Goal: Task Accomplishment & Management: Use online tool/utility

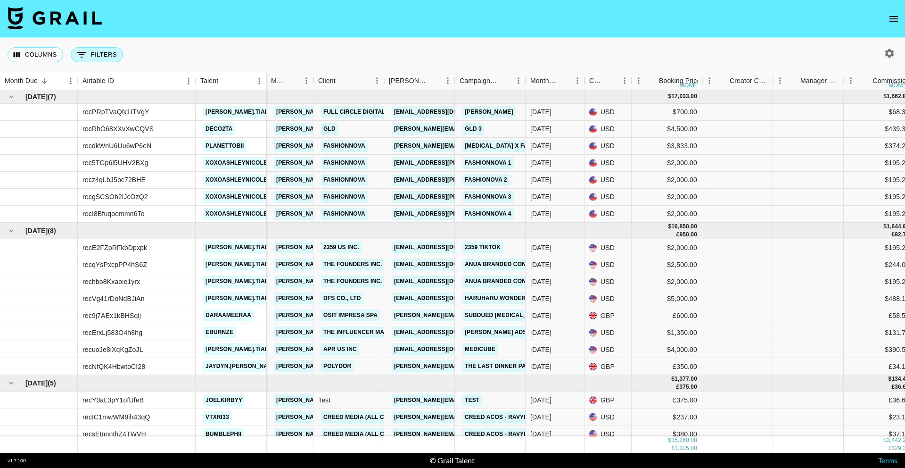
click at [99, 58] on button "0 Filters" at bounding box center [97, 54] width 52 height 15
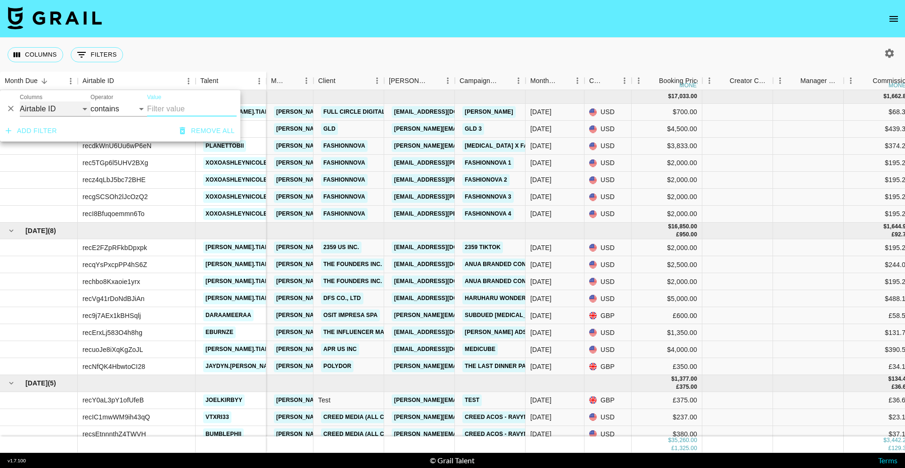
click at [46, 109] on select "Airtable ID Talent Grail Platform ID Manager Client [PERSON_NAME] Campaign (Typ…" at bounding box center [55, 108] width 71 height 15
select select "bookerId"
click at [20, 101] on select "Airtable ID Talent Grail Platform ID Manager Client [PERSON_NAME] Campaign (Typ…" at bounding box center [55, 108] width 71 height 15
select select "is"
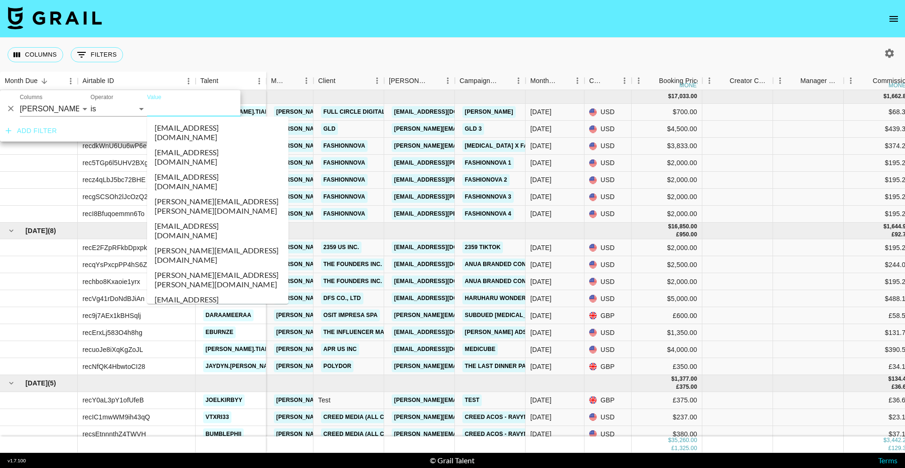
click at [173, 106] on input "Value" at bounding box center [210, 108] width 127 height 15
paste input "chloeawilkes"
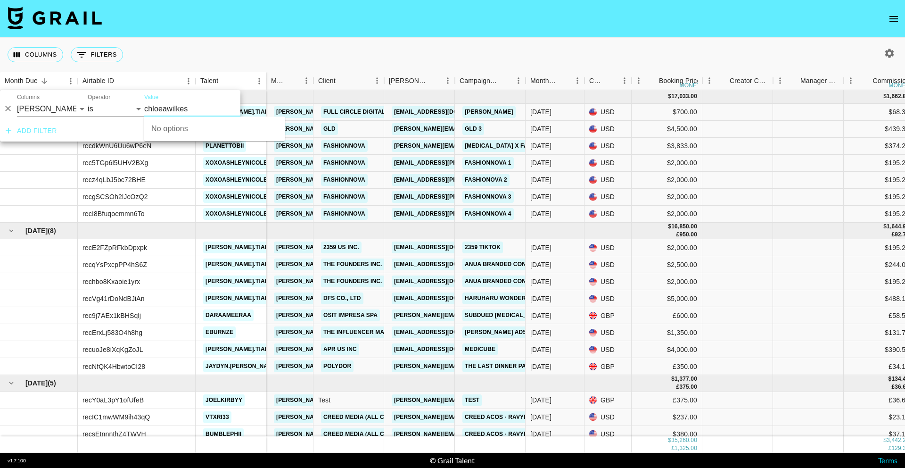
scroll to position [0, 3]
type input "chloeawilkes"
click at [127, 109] on select "is is not is any of is not any of" at bounding box center [115, 108] width 57 height 15
click at [162, 108] on input "Value" at bounding box center [207, 108] width 127 height 15
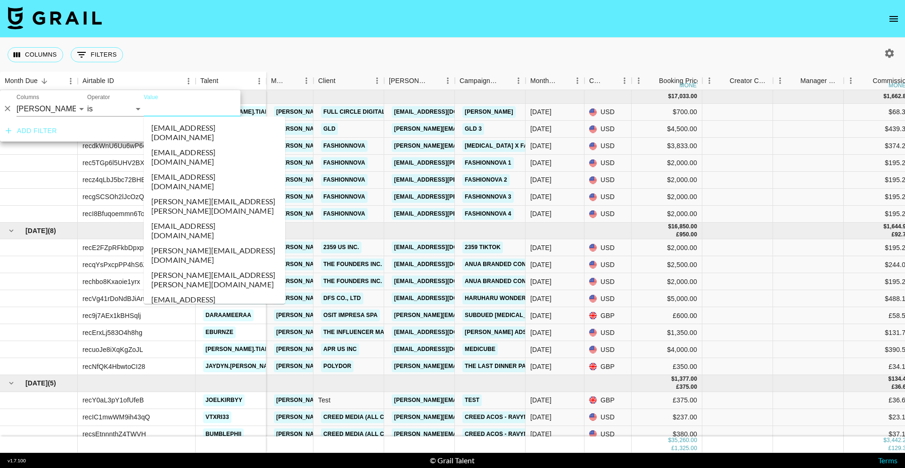
paste input "chloeawilkes"
type input "chloeawilkes"
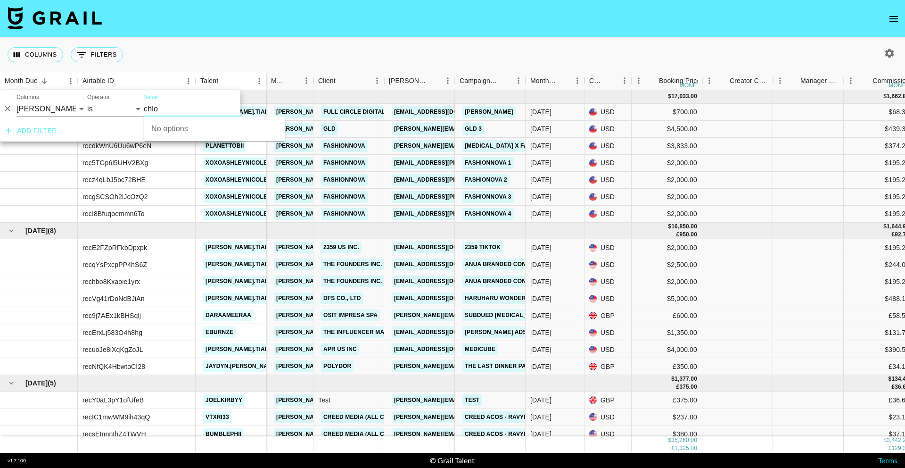
type input "[PERSON_NAME]"
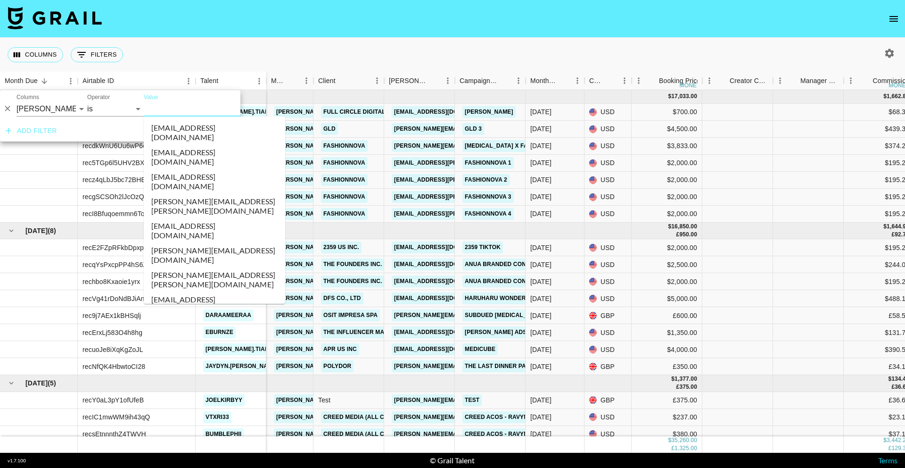
drag, startPoint x: 814, startPoint y: 42, endPoint x: 857, endPoint y: 42, distance: 42.9
click at [821, 41] on div "Columns 0 Filters + Booking" at bounding box center [452, 55] width 905 height 34
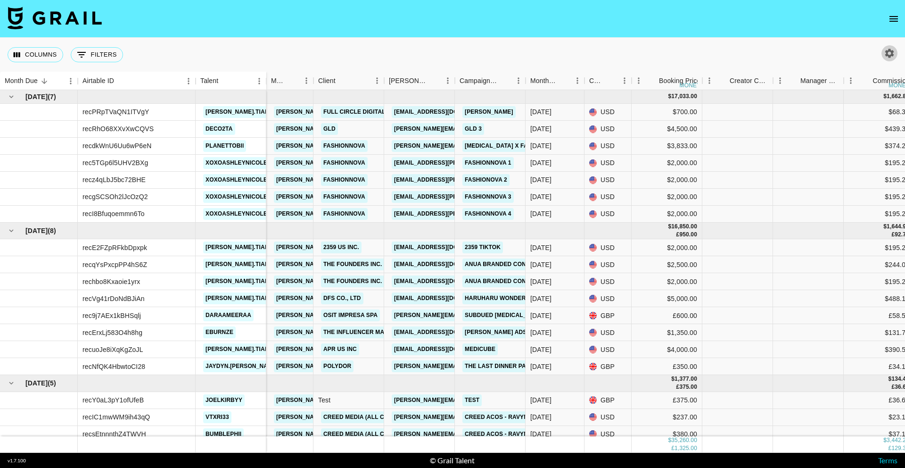
click at [886, 57] on icon "button" at bounding box center [889, 53] width 11 height 11
select select "[DATE]"
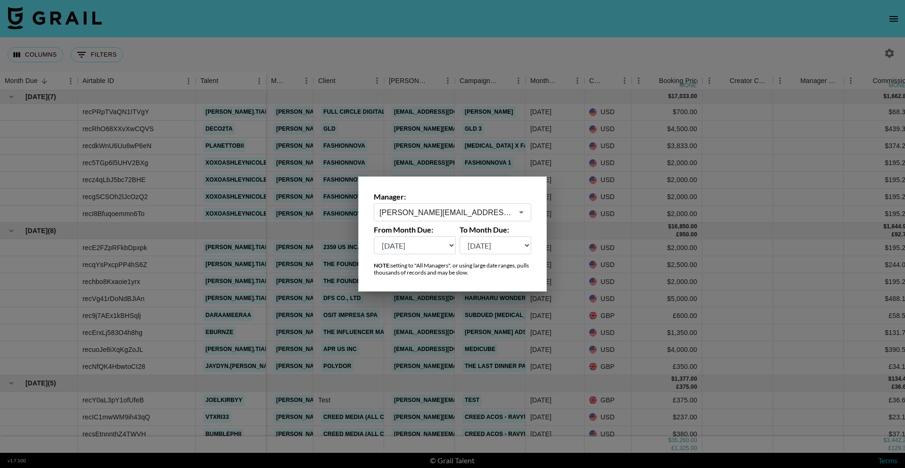
click at [403, 217] on input "[PERSON_NAME][EMAIL_ADDRESS][DOMAIN_NAME]" at bounding box center [446, 212] width 133 height 11
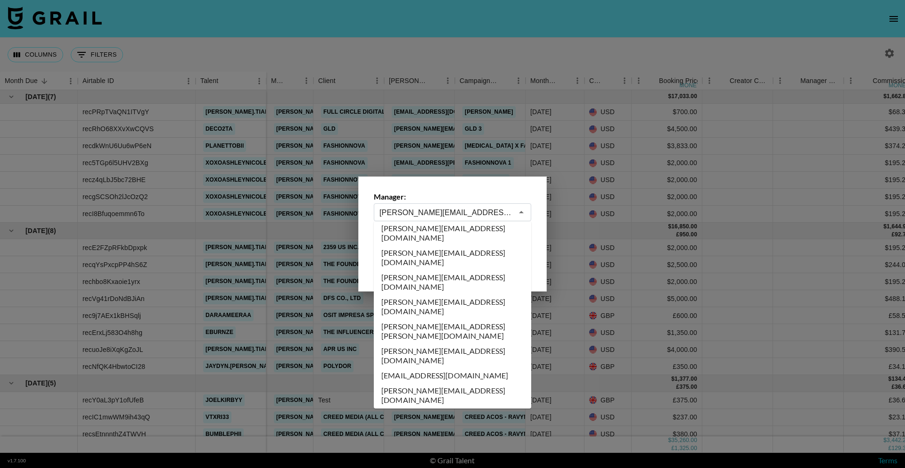
scroll to position [0, 0]
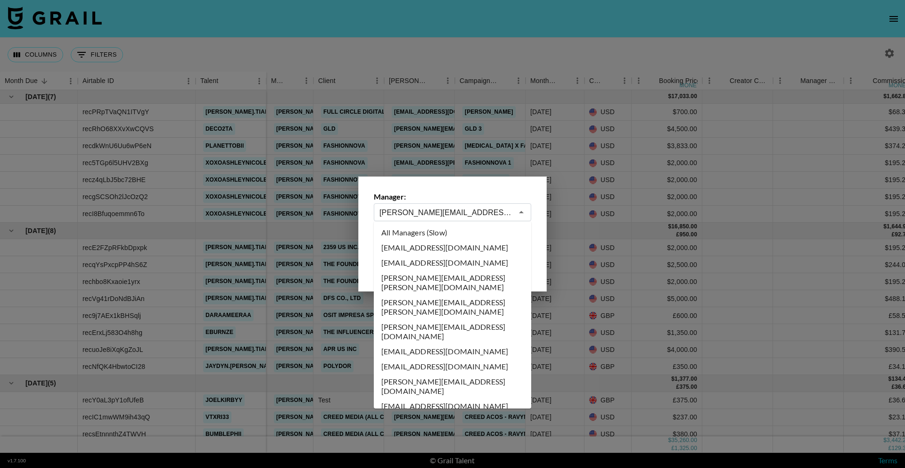
drag, startPoint x: 449, startPoint y: 232, endPoint x: 347, endPoint y: 195, distance: 109.3
click at [449, 232] on li "All Managers (Slow)" at bounding box center [452, 232] width 157 height 15
type input "All Managers (Slow)"
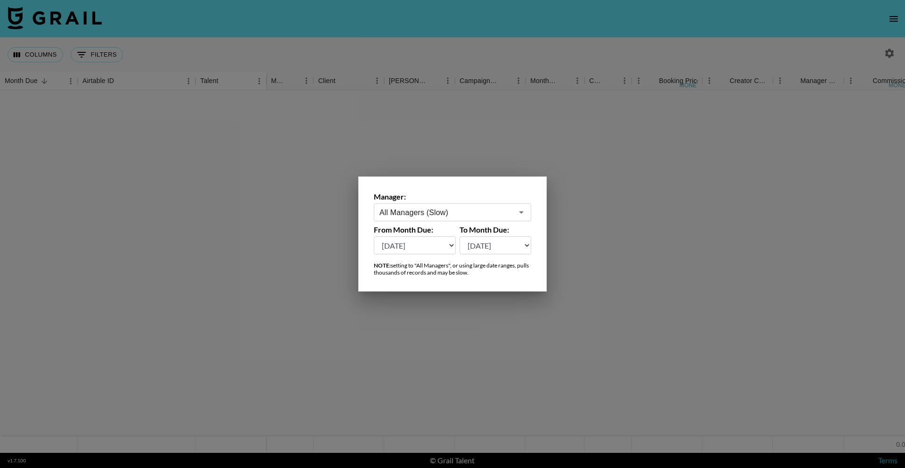
click at [109, 64] on div at bounding box center [452, 234] width 905 height 468
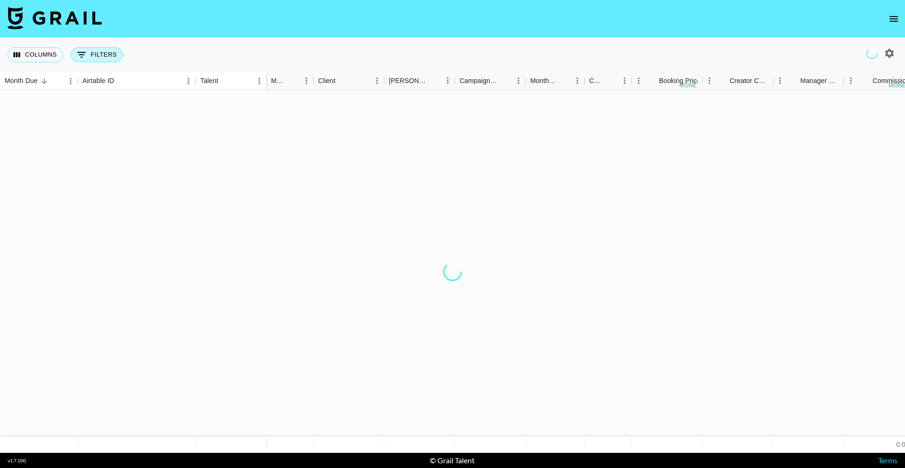
click at [101, 53] on button "0 Filters" at bounding box center [97, 54] width 52 height 15
select select "bookerId"
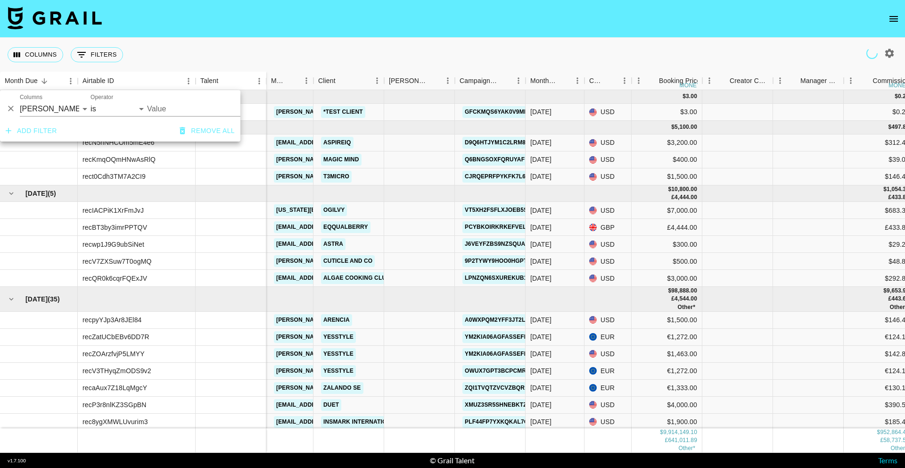
click at [172, 106] on input "Value" at bounding box center [210, 108] width 127 height 15
click at [164, 111] on input "Value" at bounding box center [210, 108] width 127 height 15
paste input "chloeawilkes"
type input "chloeawilkes"
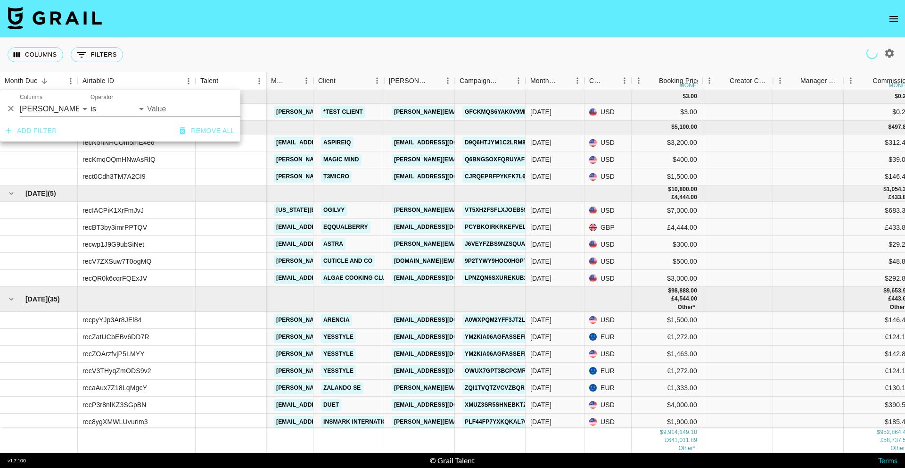
click at [184, 110] on input "Value" at bounding box center [210, 108] width 127 height 15
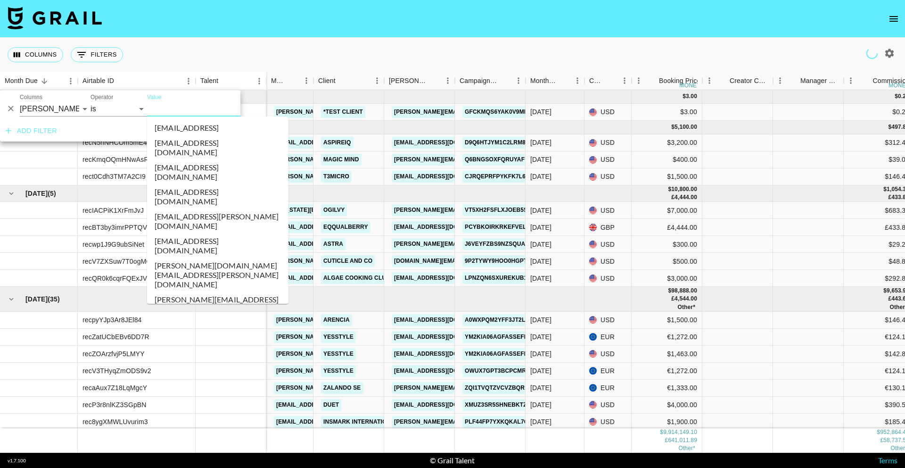
paste input "chloeawilkes"
type input "chloeawilkes"
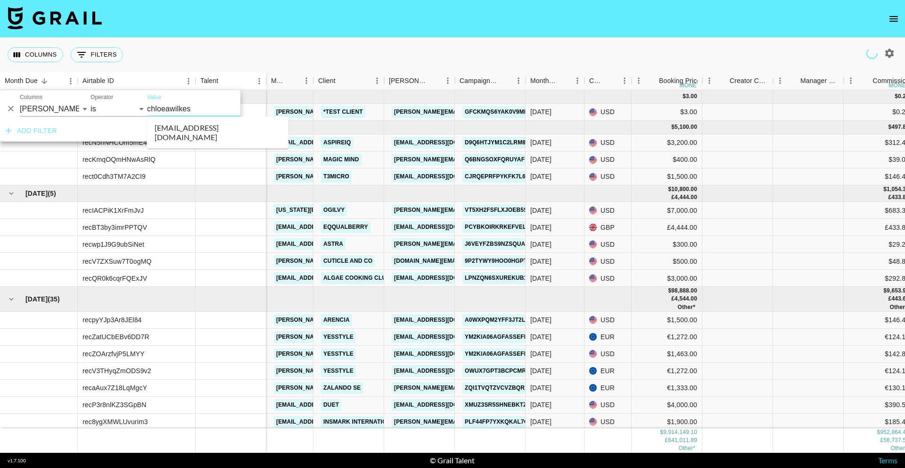
click at [204, 126] on li "[EMAIL_ADDRESS][DOMAIN_NAME]" at bounding box center [217, 132] width 141 height 25
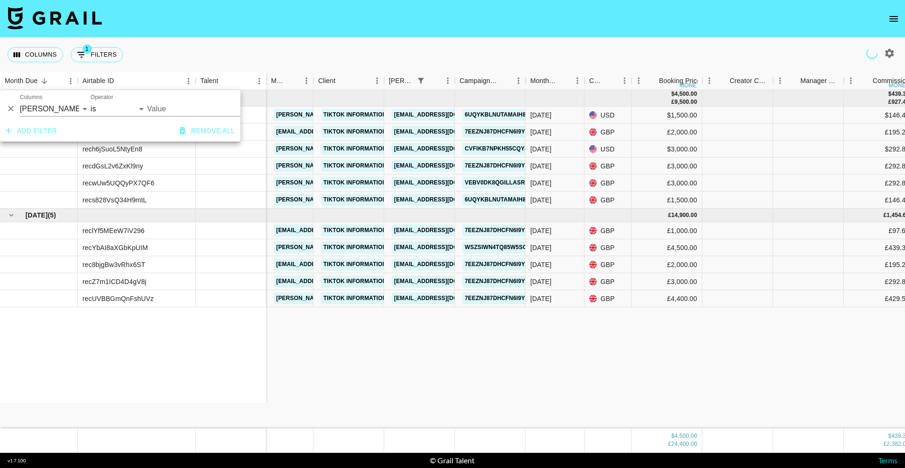
type input "[EMAIL_ADDRESS][DOMAIN_NAME]"
click at [455, 55] on div "Columns 1 Filters + Booking" at bounding box center [452, 55] width 905 height 34
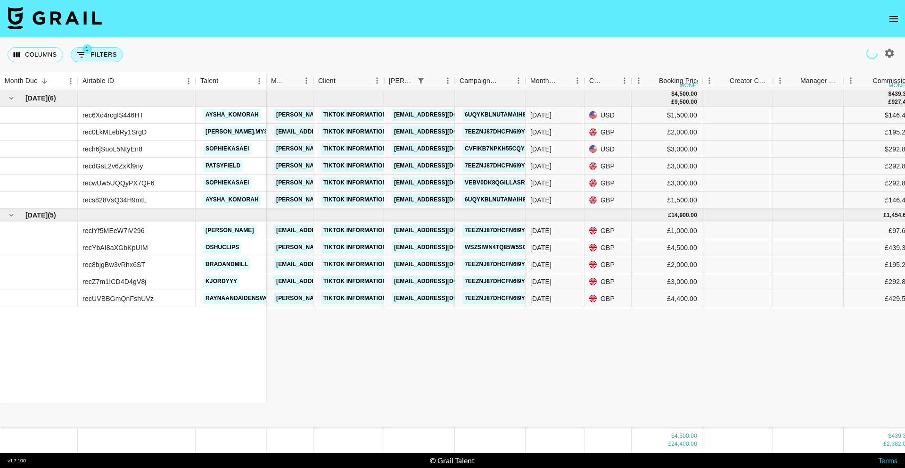
click at [110, 56] on button "1 Filters" at bounding box center [97, 54] width 52 height 15
select select "bookerId"
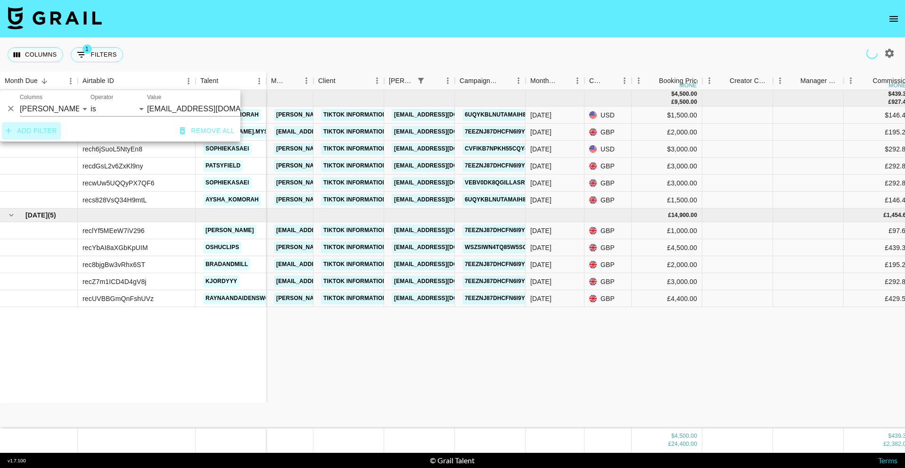
click at [39, 129] on button "Add filter" at bounding box center [31, 130] width 59 height 17
select select "or"
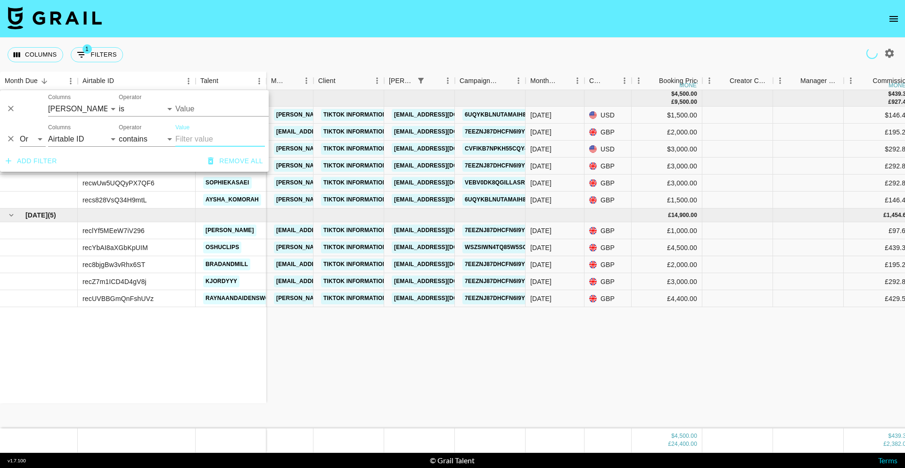
type input "[EMAIL_ADDRESS][DOMAIN_NAME]"
click at [16, 140] on button "Delete" at bounding box center [11, 139] width 14 height 14
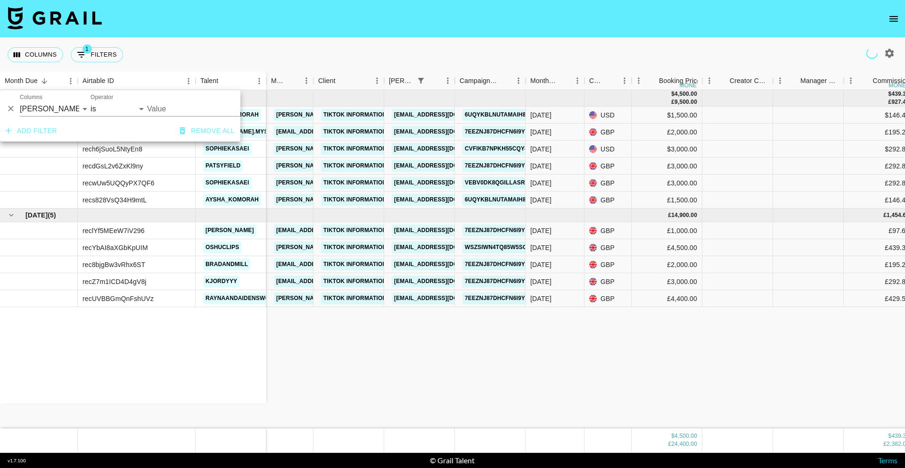
type input "[EMAIL_ADDRESS][DOMAIN_NAME]"
click at [27, 129] on button "Add filter" at bounding box center [31, 130] width 59 height 17
select select "or"
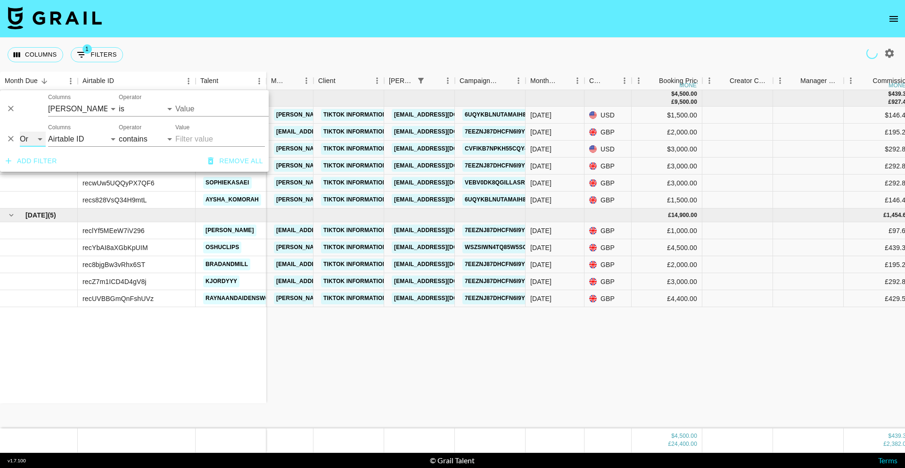
click at [24, 137] on select "And Or" at bounding box center [33, 139] width 26 height 15
type input "[EMAIL_ADDRESS][DOMAIN_NAME]"
click at [33, 137] on select "And Or" at bounding box center [33, 139] width 26 height 15
click at [35, 135] on select "And Or" at bounding box center [33, 139] width 26 height 15
type input "[EMAIL_ADDRESS][DOMAIN_NAME]"
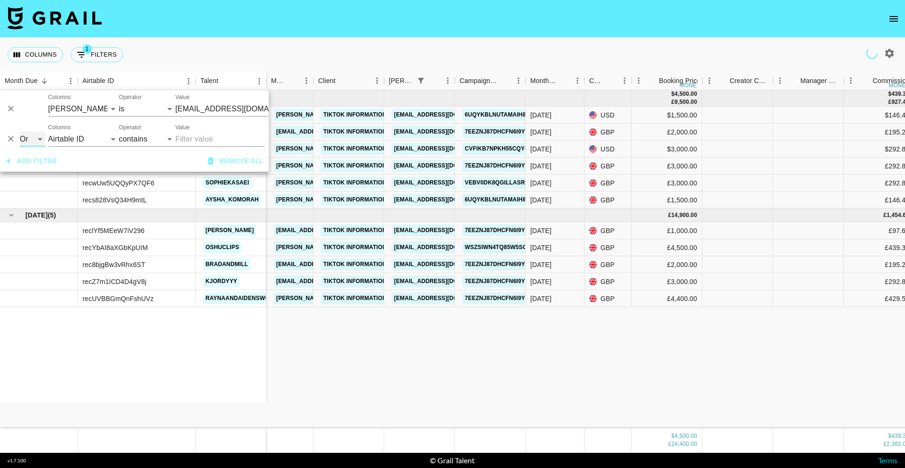
select select "and"
click at [20, 132] on select "And Or" at bounding box center [33, 139] width 26 height 15
select select "and"
click at [82, 140] on select "Airtable ID Talent Grail Platform ID Manager Client [PERSON_NAME] Campaign (Typ…" at bounding box center [83, 139] width 71 height 15
type input "[EMAIL_ADDRESS][DOMAIN_NAME]"
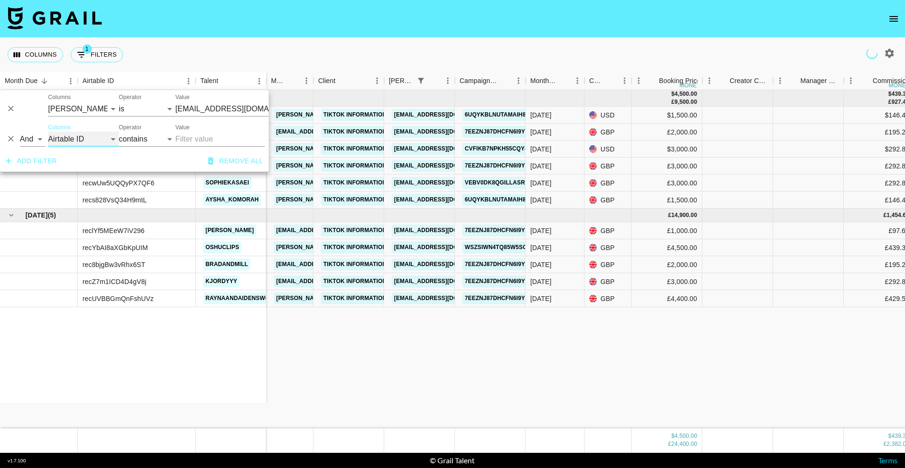
select select "status"
click at [48, 132] on select "Airtable ID Talent Grail Platform ID Manager Client [PERSON_NAME] Campaign (Typ…" at bounding box center [83, 139] width 71 height 15
select select "is"
click at [134, 138] on select "is is not is any of is not any of" at bounding box center [147, 139] width 57 height 15
type input "[EMAIL_ADDRESS][DOMAIN_NAME]"
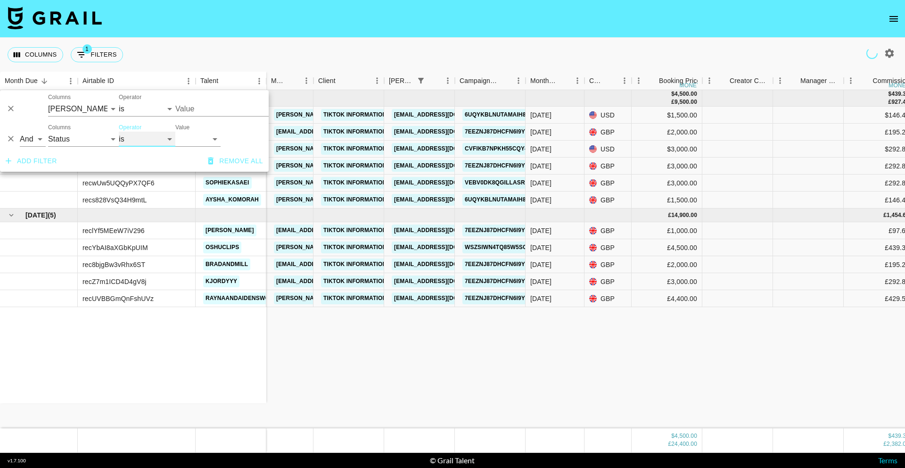
select select "not"
click at [119, 132] on select "is is not is any of is not any of" at bounding box center [147, 139] width 57 height 15
click at [197, 141] on select "confirmed declined draft posted approved cancelled badDebt" at bounding box center [197, 139] width 45 height 15
type input "[EMAIL_ADDRESS][DOMAIN_NAME]"
select select "cancelled"
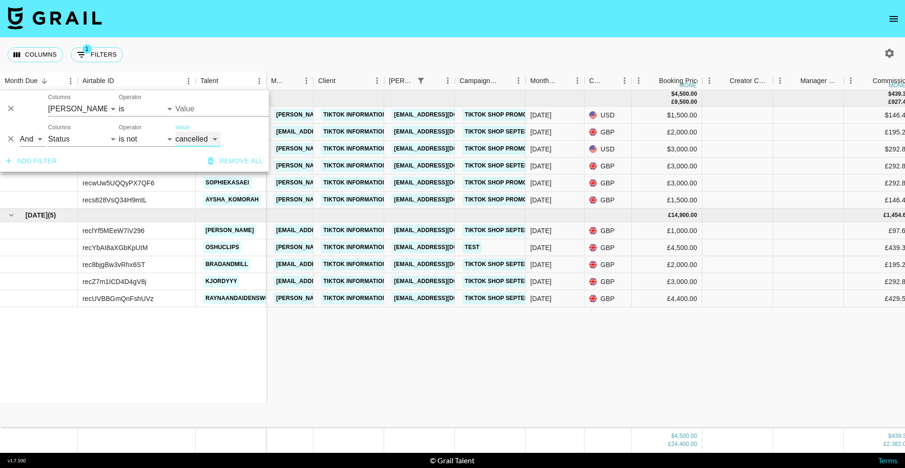
click at [175, 132] on select "confirmed declined draft posted approved cancelled badDebt" at bounding box center [197, 139] width 45 height 15
type input "[EMAIL_ADDRESS][DOMAIN_NAME]"
click at [491, 55] on div "Columns 2 Filters + Booking" at bounding box center [452, 55] width 905 height 34
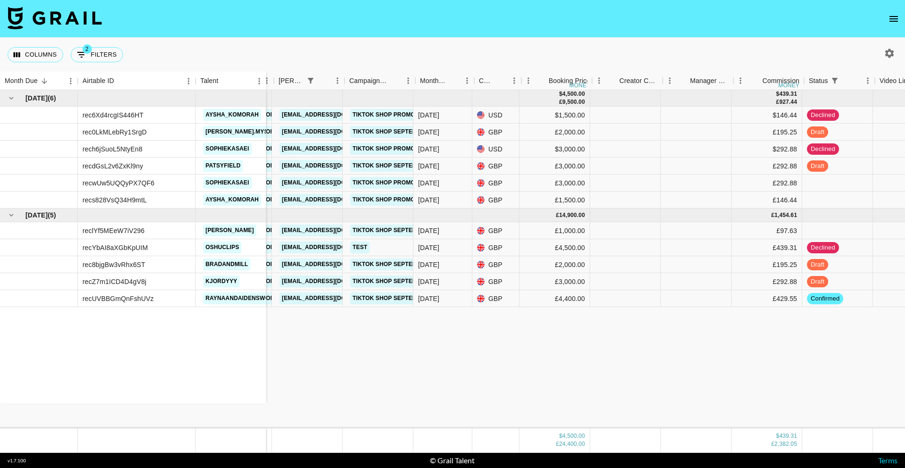
scroll to position [0, 110]
click at [76, 56] on icon "Show filters" at bounding box center [81, 54] width 11 height 11
select select "bookerId"
select select "status"
select select "not"
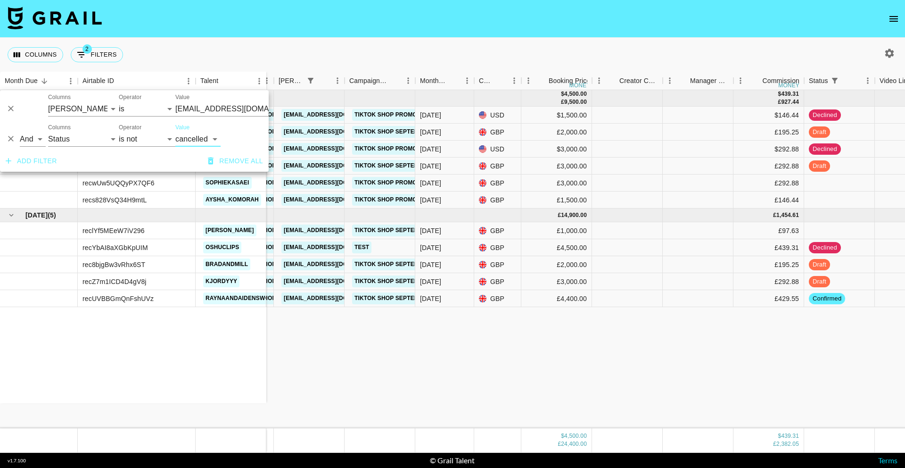
click at [207, 137] on select "confirmed declined draft posted approved cancelled badDebt" at bounding box center [197, 139] width 45 height 15
select select "declined"
click at [175, 132] on select "confirmed declined draft posted approved cancelled badDebt" at bounding box center [197, 139] width 45 height 15
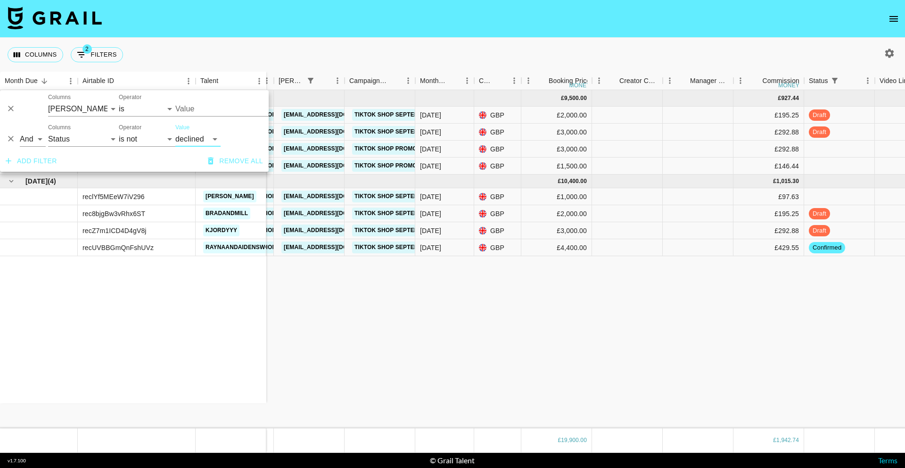
type input "[EMAIL_ADDRESS][DOMAIN_NAME]"
click at [609, 314] on div "[DATE] ( 4 ) rec0LkMLebRy1SrgD [PERSON_NAME].mysz recdGsL2v6ZxKl9ny patsyfield …" at bounding box center [720, 259] width 1660 height 338
type input "[EMAIL_ADDRESS][DOMAIN_NAME]"
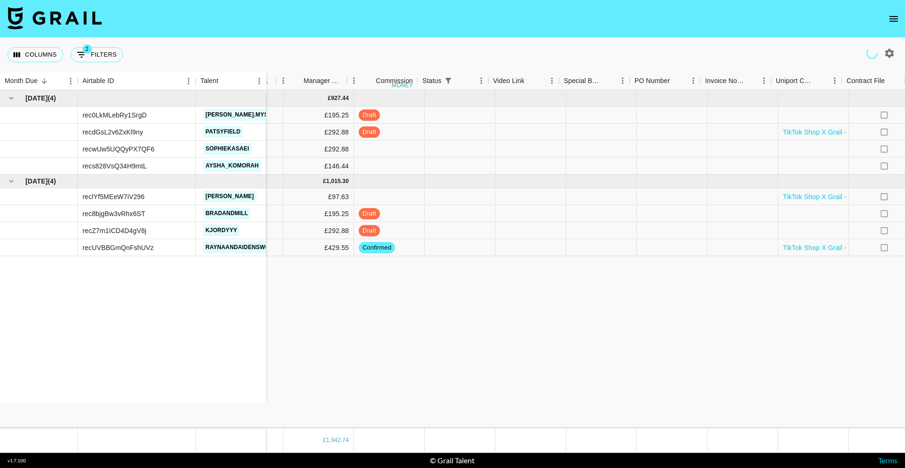
scroll to position [0, 581]
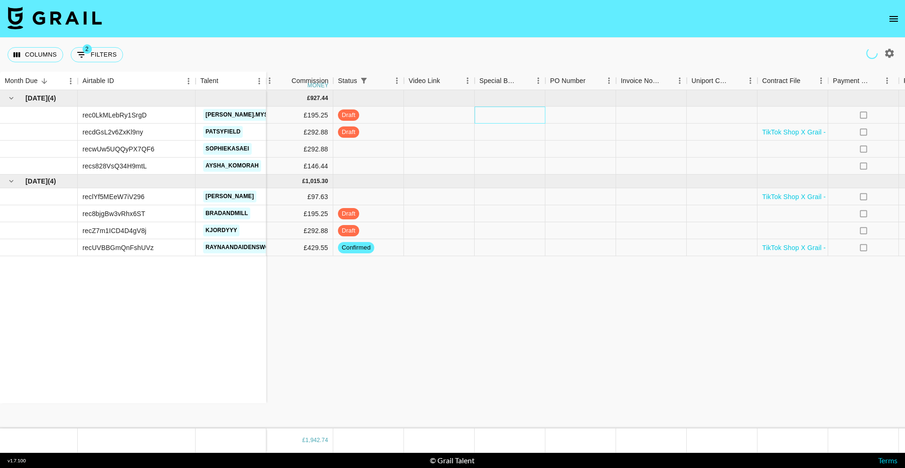
click at [508, 116] on div at bounding box center [510, 115] width 71 height 17
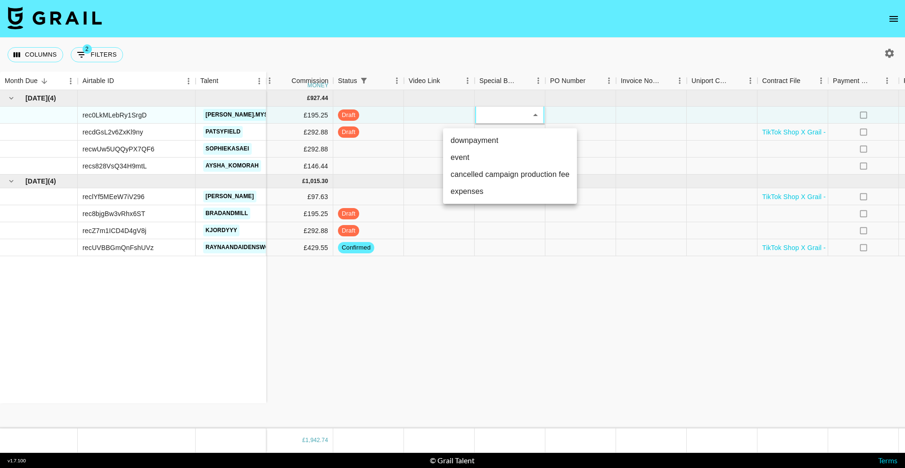
click at [511, 140] on li "downpayment" at bounding box center [510, 140] width 134 height 17
type input "downpayment"
click at [515, 134] on div at bounding box center [510, 132] width 71 height 17
click at [515, 135] on div at bounding box center [510, 132] width 71 height 17
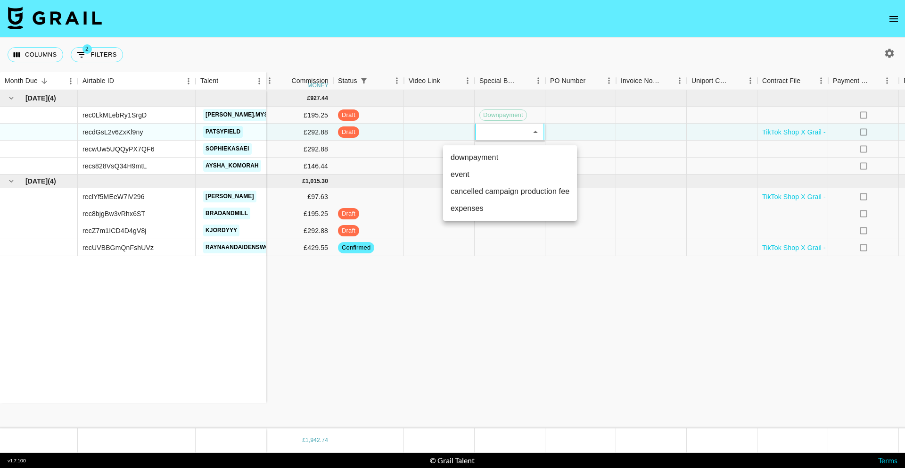
click at [510, 155] on li "downpayment" at bounding box center [510, 157] width 134 height 17
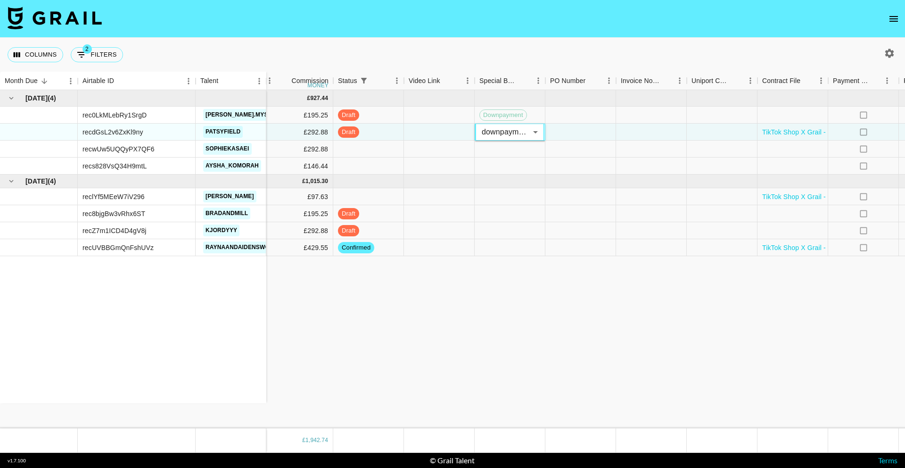
type input "downpayment"
click at [519, 148] on div at bounding box center [510, 149] width 71 height 17
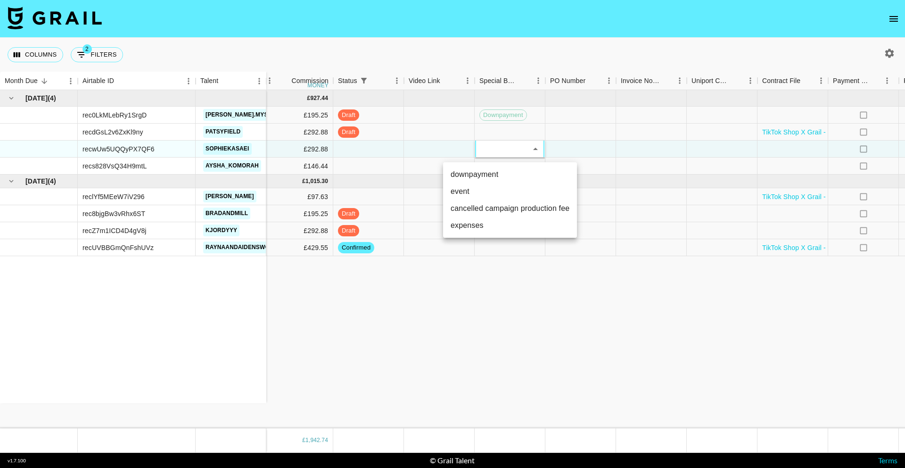
click at [501, 173] on li "downpayment" at bounding box center [510, 174] width 134 height 17
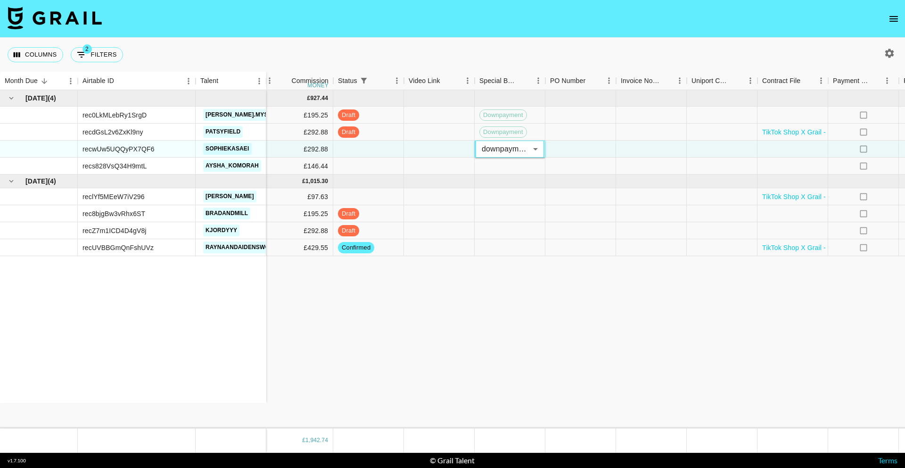
type input "downpayment"
click at [513, 165] on div at bounding box center [510, 165] width 71 height 17
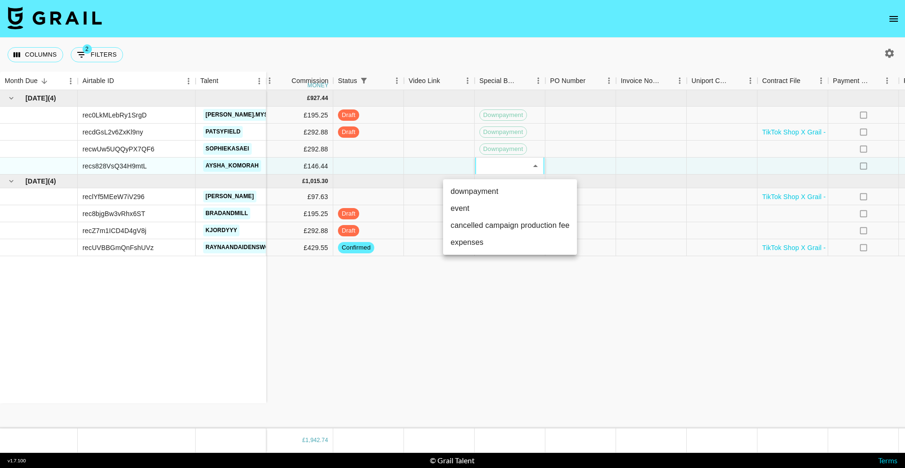
click at [510, 193] on li "downpayment" at bounding box center [510, 191] width 134 height 17
type input "downpayment"
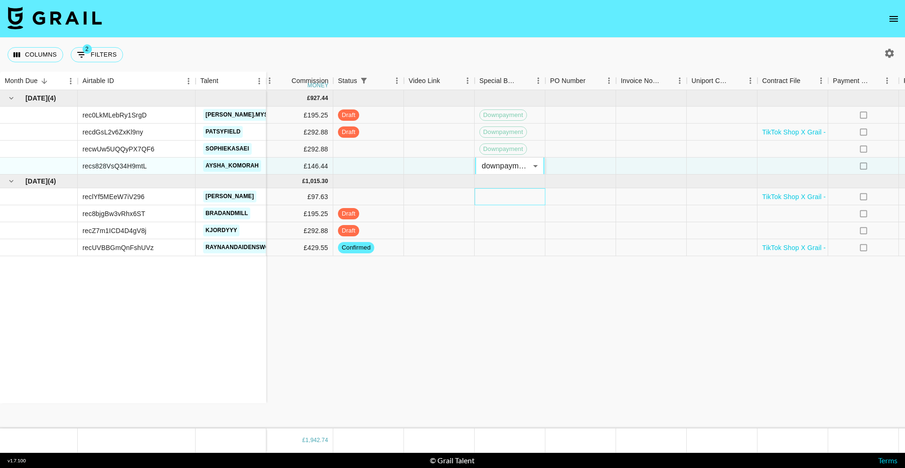
click at [509, 199] on div at bounding box center [510, 196] width 71 height 17
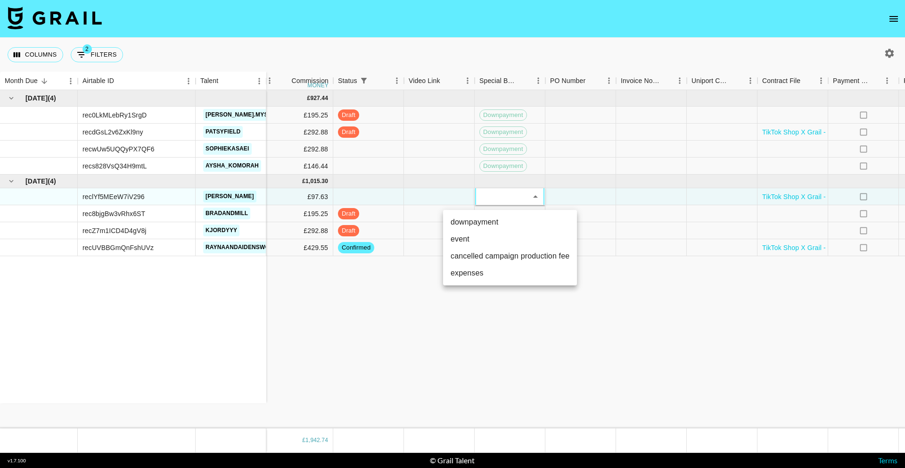
click at [511, 218] on li "downpayment" at bounding box center [510, 222] width 134 height 17
type input "downpayment"
click at [511, 218] on div at bounding box center [510, 213] width 71 height 17
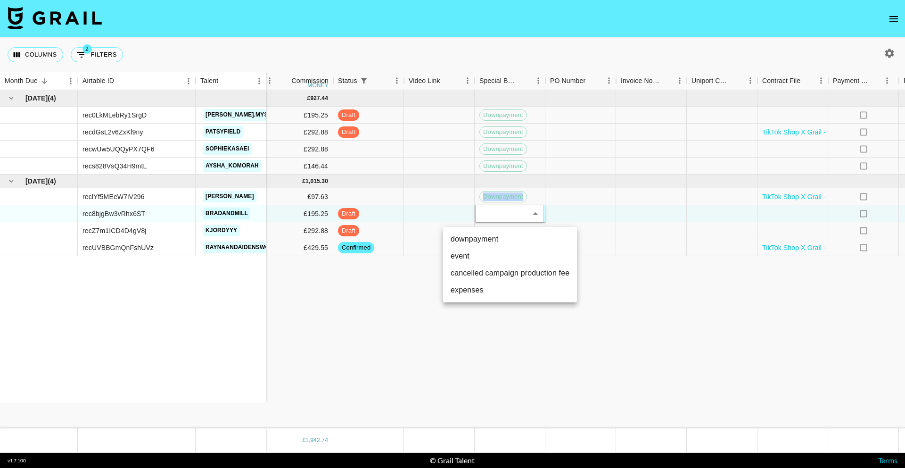
click at [508, 237] on li "downpayment" at bounding box center [510, 239] width 134 height 17
type input "downpayment"
click at [514, 230] on ul "downpayment event cancelled campaign production fee expenses" at bounding box center [510, 248] width 100 height 42
click at [514, 230] on li "downpayment" at bounding box center [510, 233] width 100 height 9
click at [509, 230] on div at bounding box center [510, 230] width 71 height 17
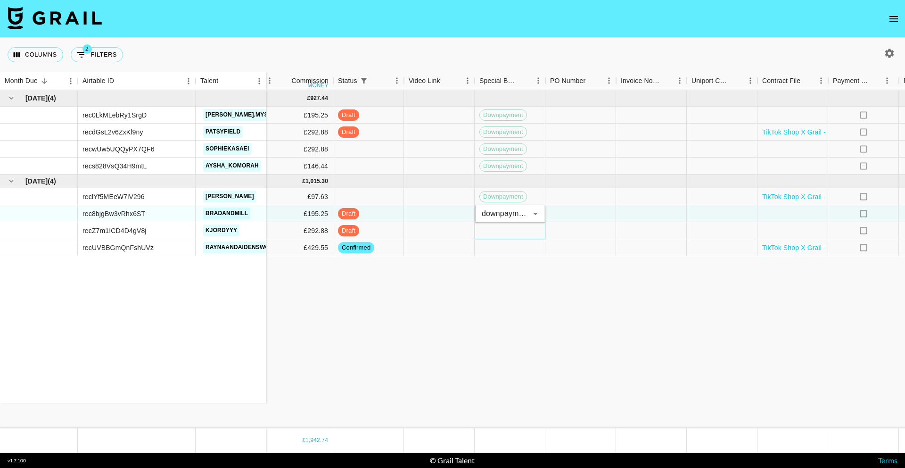
click at [509, 230] on div at bounding box center [510, 230] width 71 height 17
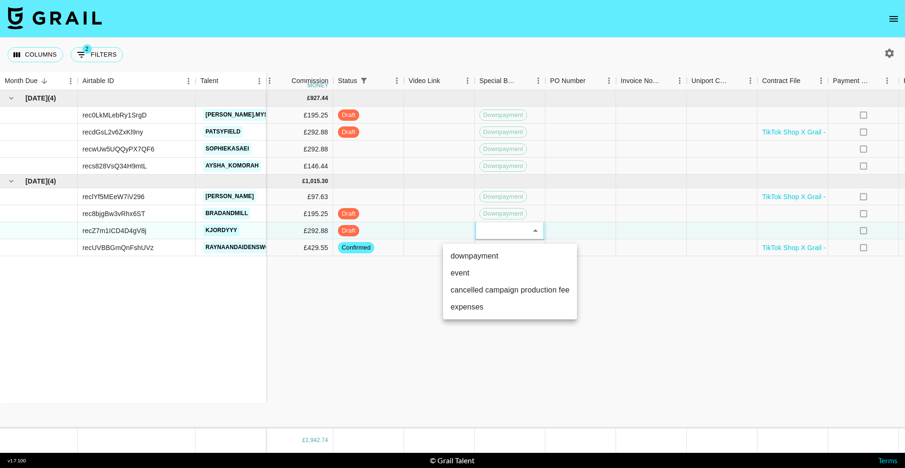
click at [502, 256] on li "downpayment" at bounding box center [510, 256] width 134 height 17
type input "downpayment"
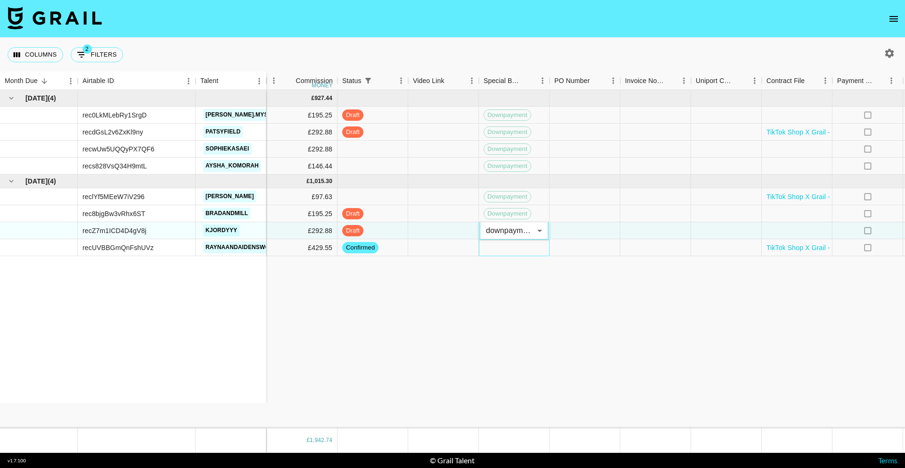
scroll to position [0, 579]
click at [508, 248] on div at bounding box center [512, 247] width 71 height 17
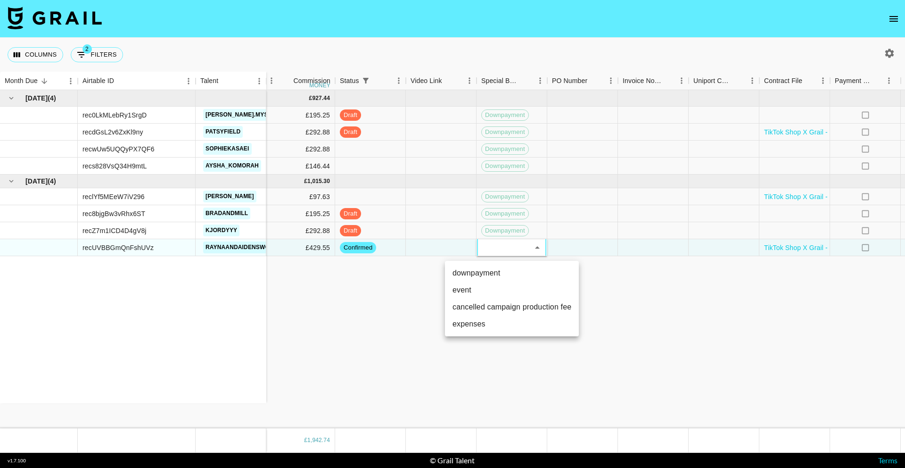
click at [513, 248] on div at bounding box center [452, 234] width 905 height 468
click at [508, 250] on div at bounding box center [512, 247] width 71 height 17
click at [504, 272] on li "downpayment" at bounding box center [512, 273] width 134 height 17
type input "downpayment"
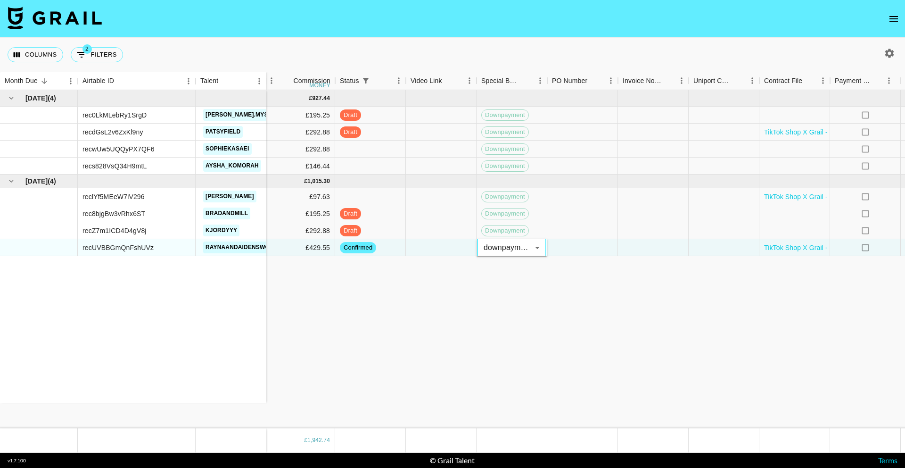
drag, startPoint x: 549, startPoint y: 267, endPoint x: 576, endPoint y: 160, distance: 110.9
click at [549, 267] on div "[DATE] ( 4 ) rec0LkMLebRy1SrgD [PERSON_NAME].mysz recdGsL2v6ZxKl9ny patsyfield …" at bounding box center [251, 259] width 1660 height 338
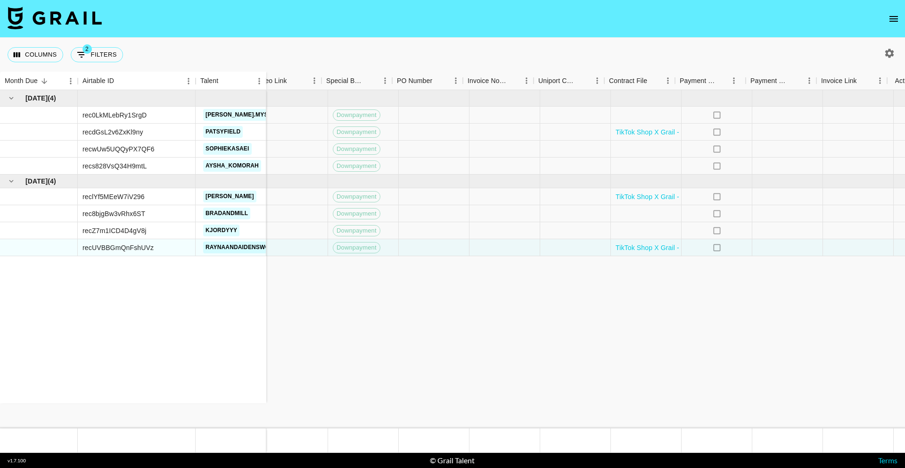
scroll to position [0, 754]
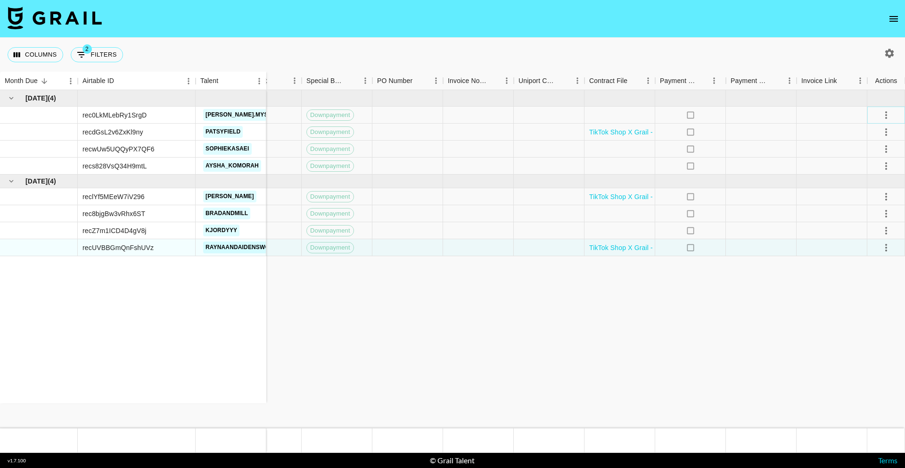
click at [882, 114] on icon "select merge strategy" at bounding box center [886, 114] width 11 height 11
click at [874, 203] on div "Approve" at bounding box center [866, 203] width 29 height 11
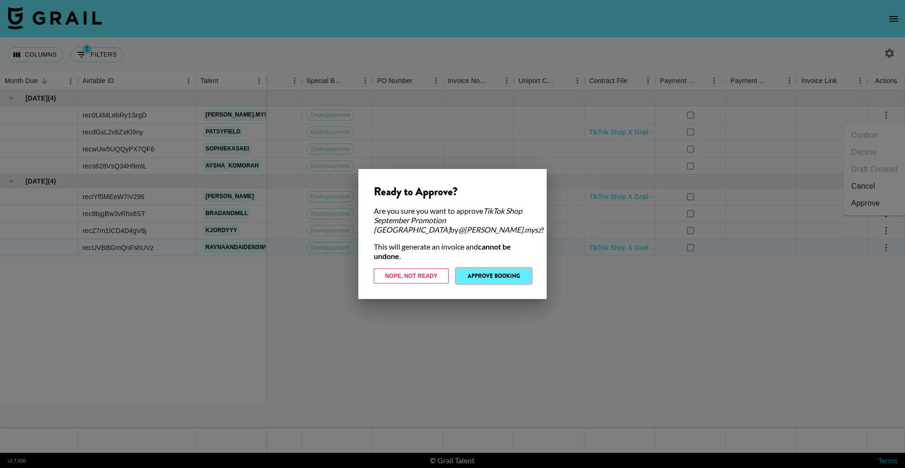
click at [512, 274] on button "Approve Booking" at bounding box center [493, 275] width 75 height 15
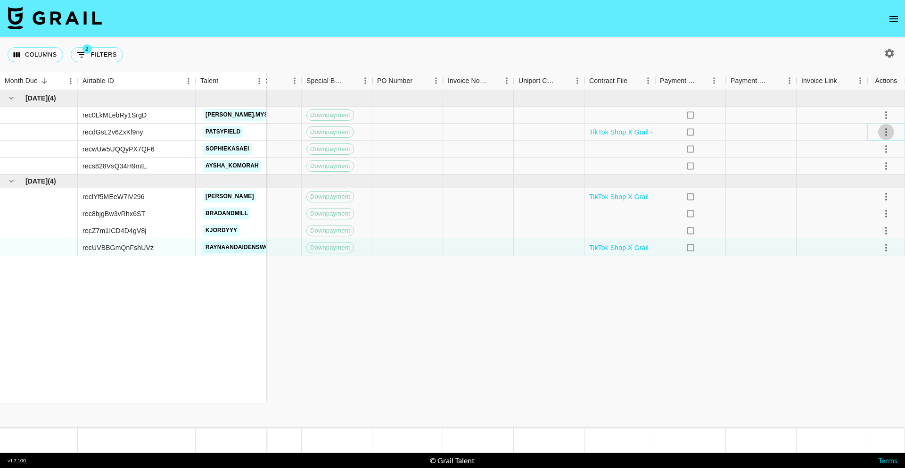
click at [886, 132] on icon "select merge strategy" at bounding box center [886, 132] width 2 height 8
click at [867, 219] on div "Approve" at bounding box center [866, 220] width 29 height 11
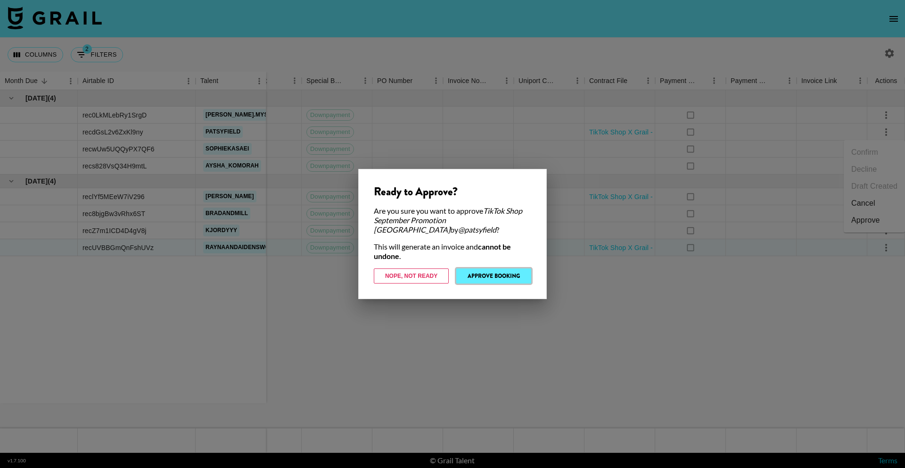
click at [514, 269] on button "Approve Booking" at bounding box center [493, 275] width 75 height 15
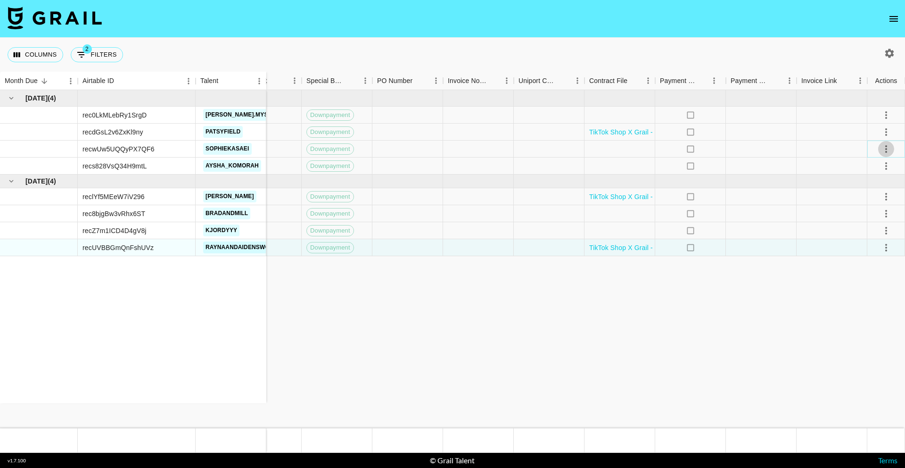
click at [886, 146] on icon "select merge strategy" at bounding box center [886, 149] width 2 height 8
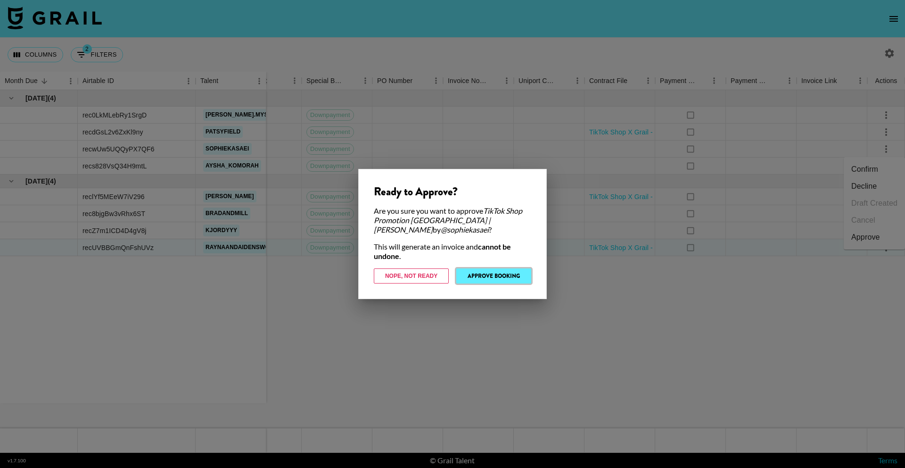
drag, startPoint x: 503, startPoint y: 275, endPoint x: 858, endPoint y: 158, distance: 373.8
click at [503, 275] on button "Approve Booking" at bounding box center [493, 275] width 75 height 15
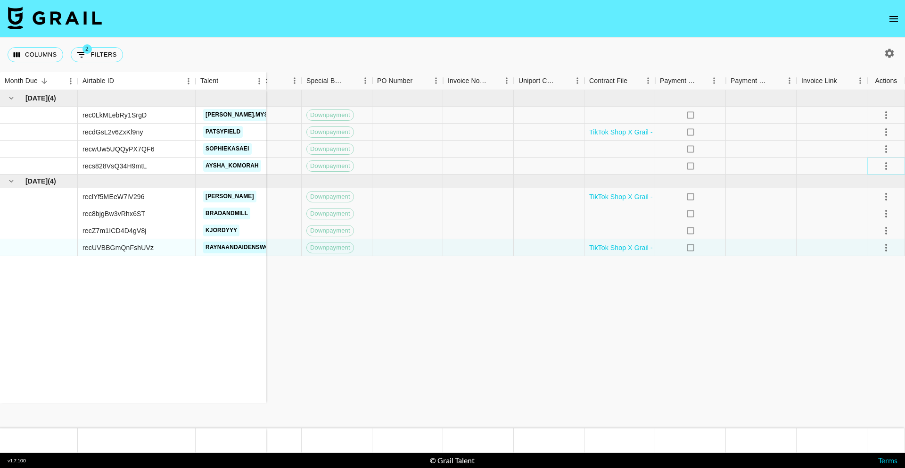
click at [885, 165] on icon "select merge strategy" at bounding box center [886, 165] width 11 height 11
click at [879, 253] on div "Approve" at bounding box center [866, 253] width 29 height 11
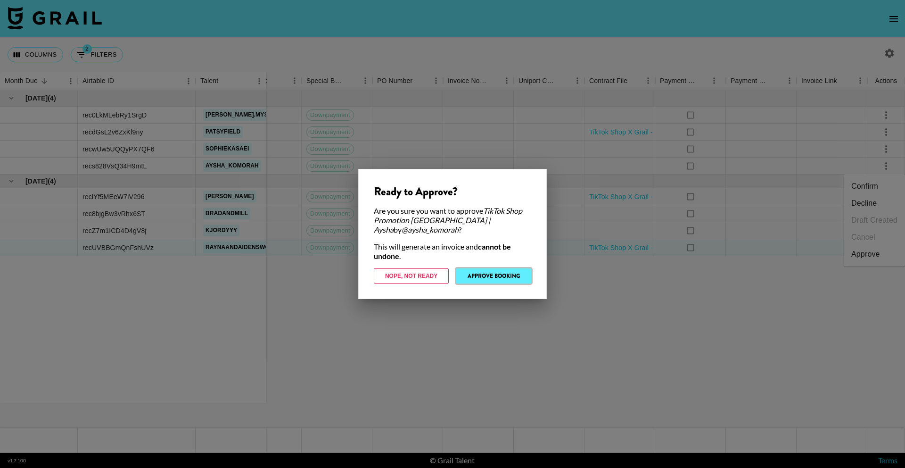
drag, startPoint x: 499, startPoint y: 273, endPoint x: 656, endPoint y: 171, distance: 187.5
click at [499, 273] on button "Approve Booking" at bounding box center [493, 275] width 75 height 15
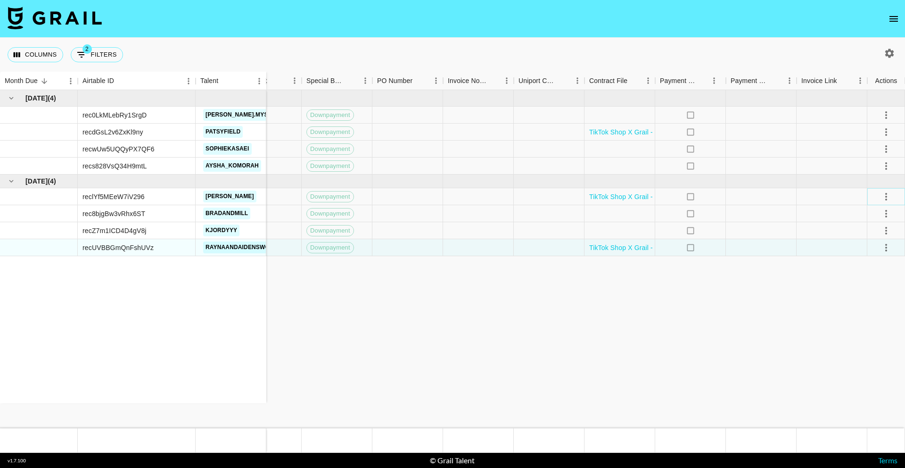
click at [886, 197] on icon "select merge strategy" at bounding box center [886, 197] width 2 height 8
click at [876, 282] on div "Approve" at bounding box center [866, 284] width 29 height 11
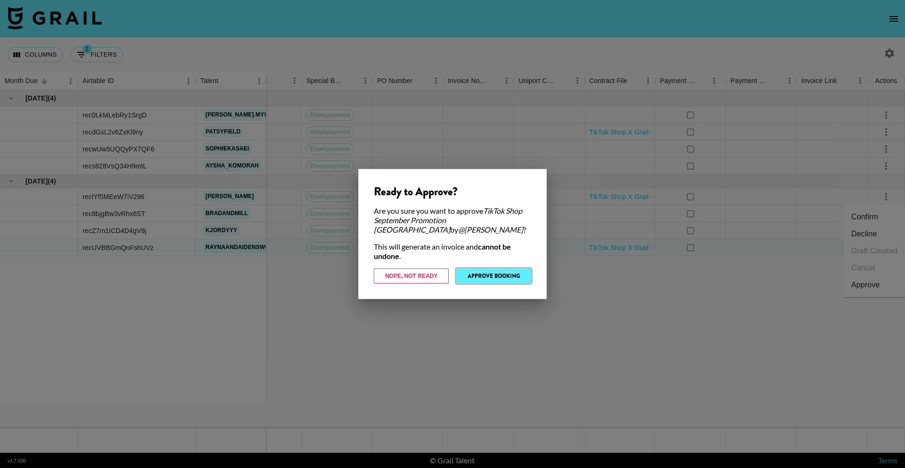
click at [510, 268] on button "Approve Booking" at bounding box center [493, 275] width 75 height 15
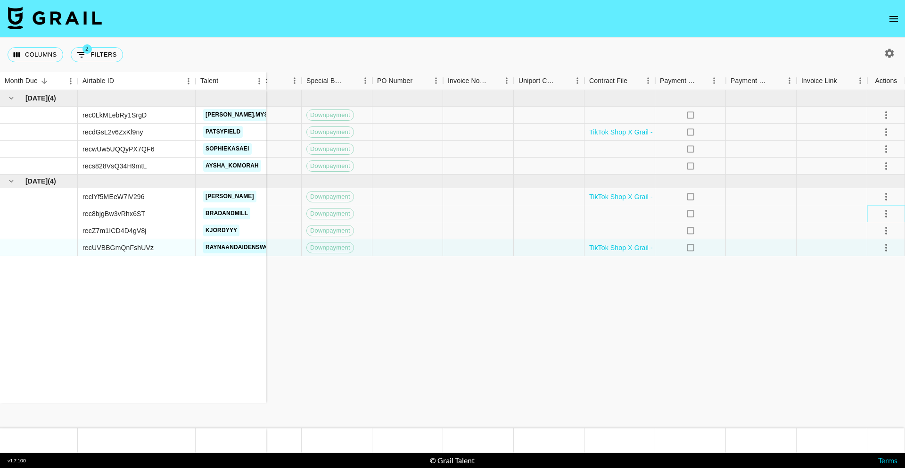
click at [885, 214] on icon "select merge strategy" at bounding box center [886, 214] width 2 height 8
click at [865, 300] on div "Approve" at bounding box center [866, 301] width 29 height 11
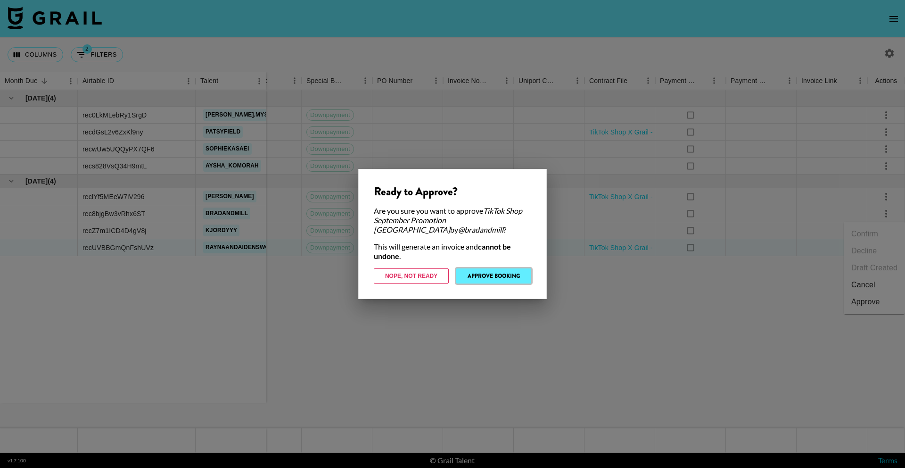
drag, startPoint x: 504, startPoint y: 272, endPoint x: 865, endPoint y: 226, distance: 364.1
click at [504, 272] on button "Approve Booking" at bounding box center [493, 275] width 75 height 15
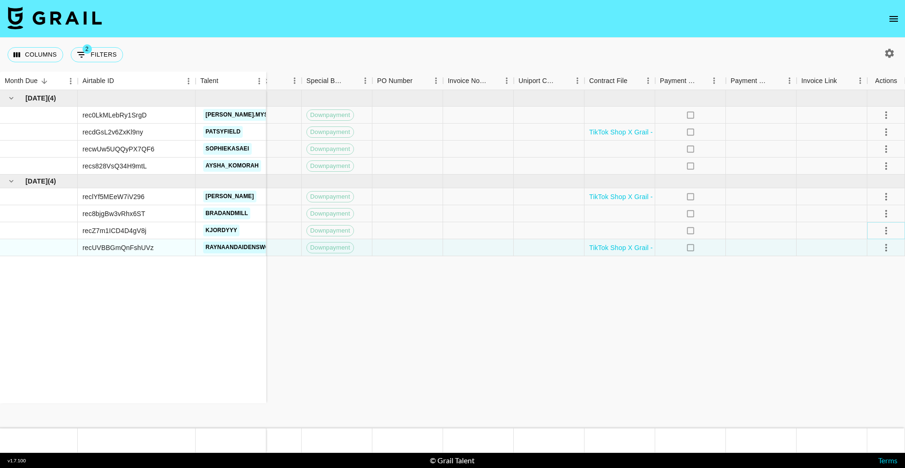
click at [887, 228] on icon "select merge strategy" at bounding box center [886, 231] width 2 height 8
click at [877, 321] on div "Approve" at bounding box center [866, 318] width 29 height 11
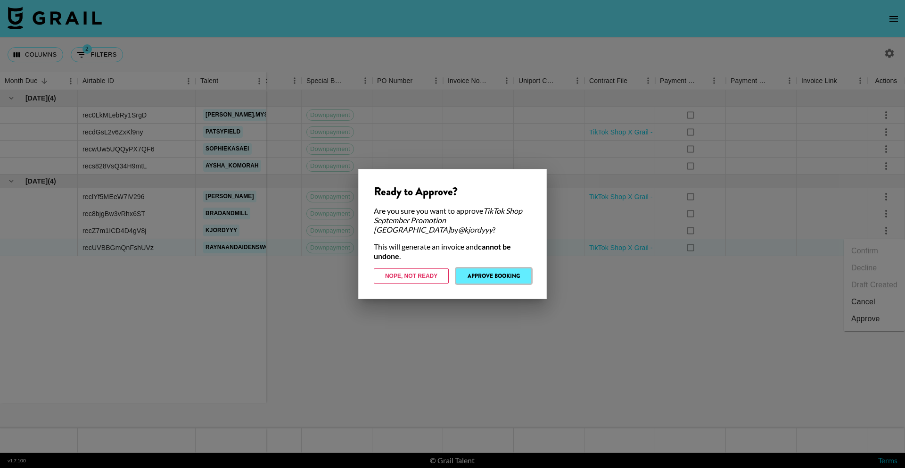
drag, startPoint x: 508, startPoint y: 272, endPoint x: 719, endPoint y: 238, distance: 213.9
click at [508, 272] on button "Approve Booking" at bounding box center [493, 275] width 75 height 15
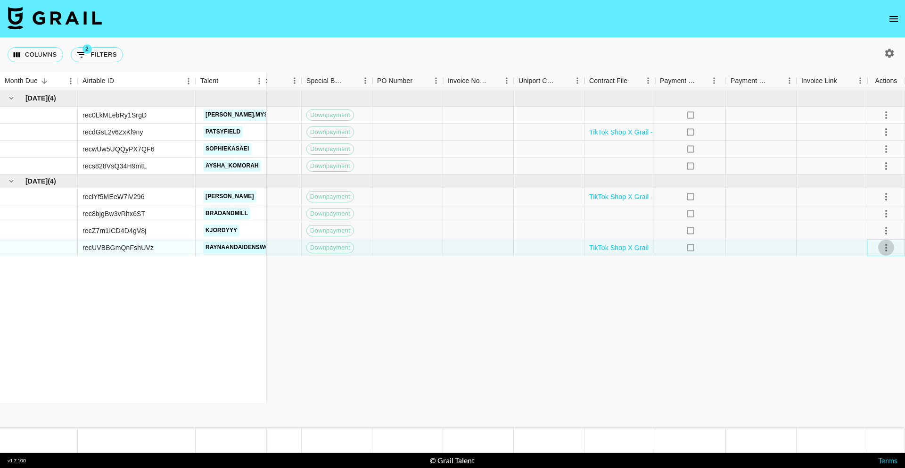
click at [883, 246] on icon "select merge strategy" at bounding box center [886, 247] width 11 height 11
click at [878, 339] on div "Approve" at bounding box center [866, 335] width 29 height 11
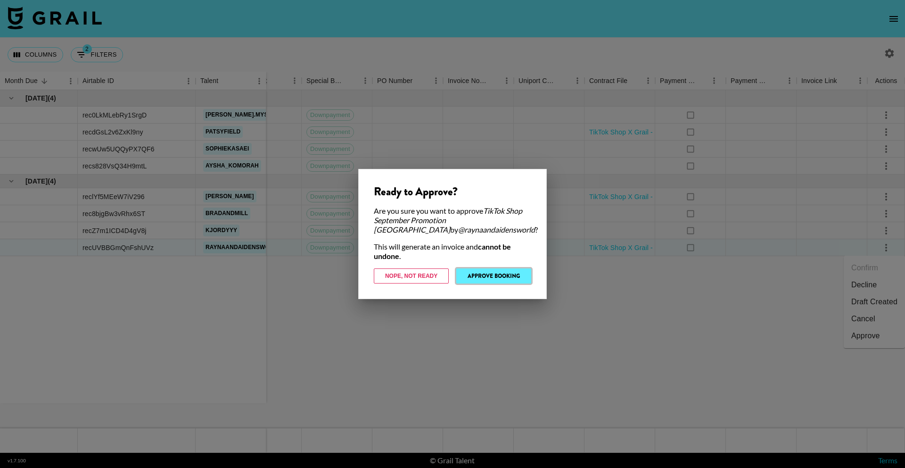
click at [487, 278] on button "Approve Booking" at bounding box center [493, 275] width 75 height 15
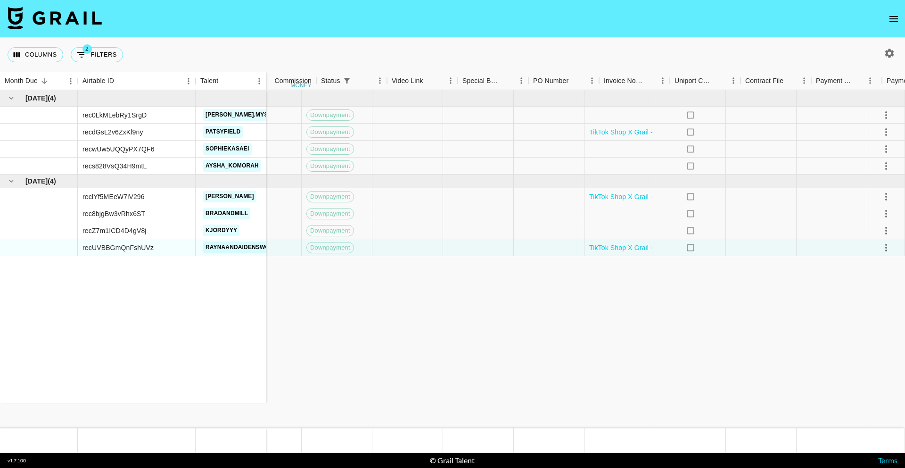
scroll to position [0, 598]
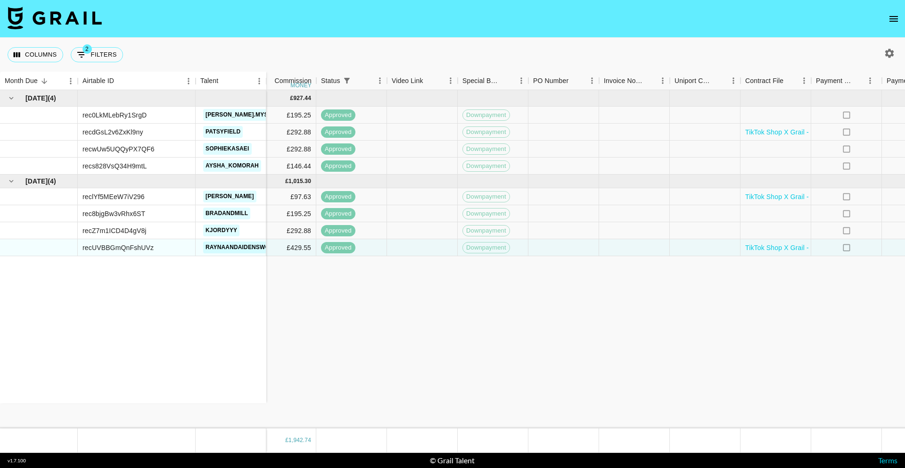
click at [503, 275] on div "[DATE] ( 4 ) rec0LkMLebRy1SrgD [PERSON_NAME].mysz recdGsL2v6ZxKl9ny patsyfield …" at bounding box center [232, 259] width 1660 height 338
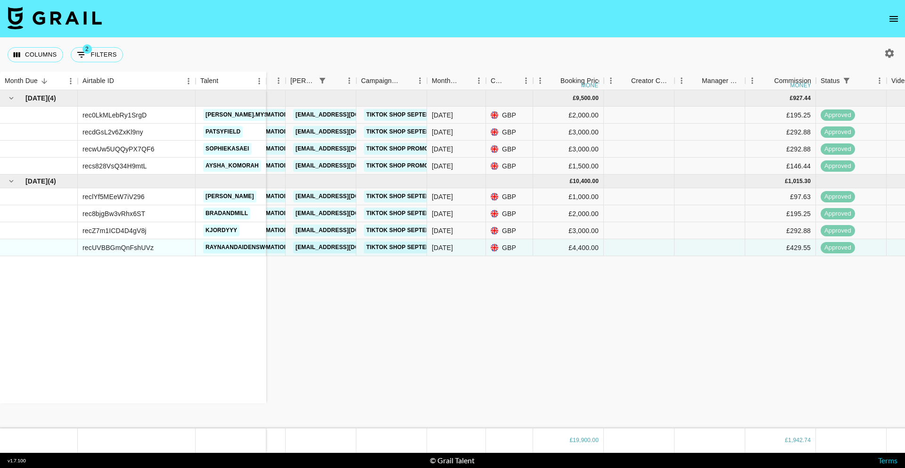
scroll to position [0, 0]
